Goal: Find specific page/section: Find specific page/section

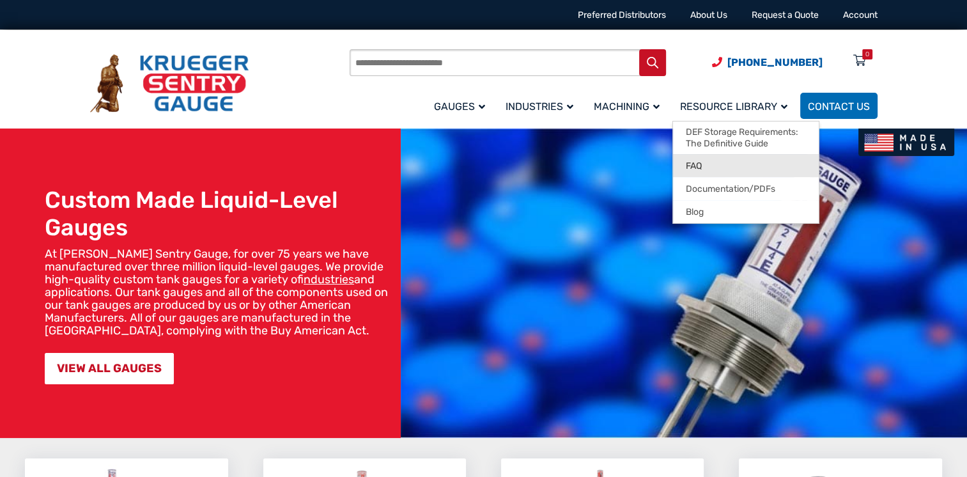
click at [706, 163] on link "FAQ" at bounding box center [746, 165] width 146 height 23
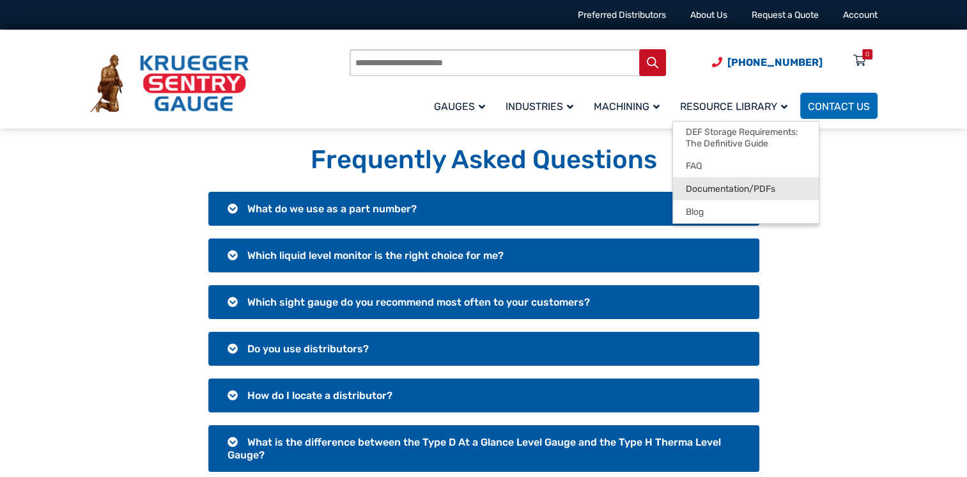
click at [705, 189] on span "Documentation/PDFs" at bounding box center [730, 189] width 89 height 12
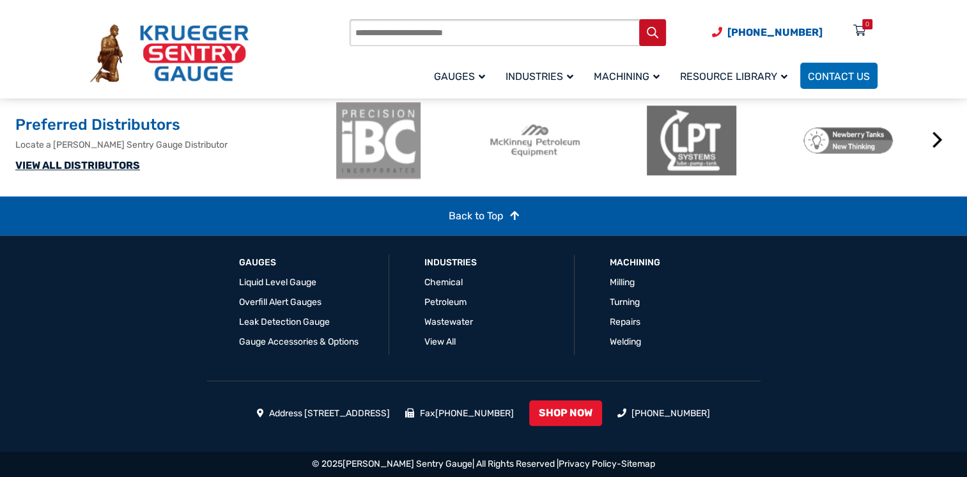
scroll to position [1335, 0]
